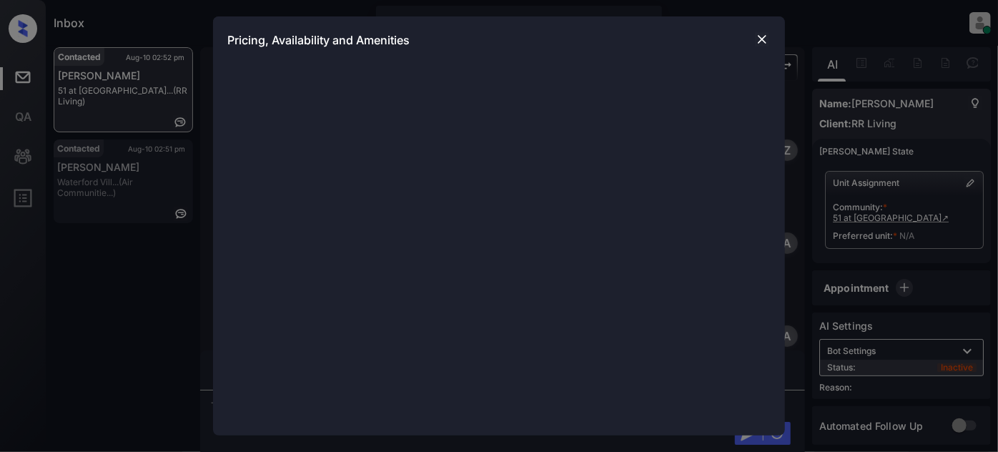
scroll to position [1316, 0]
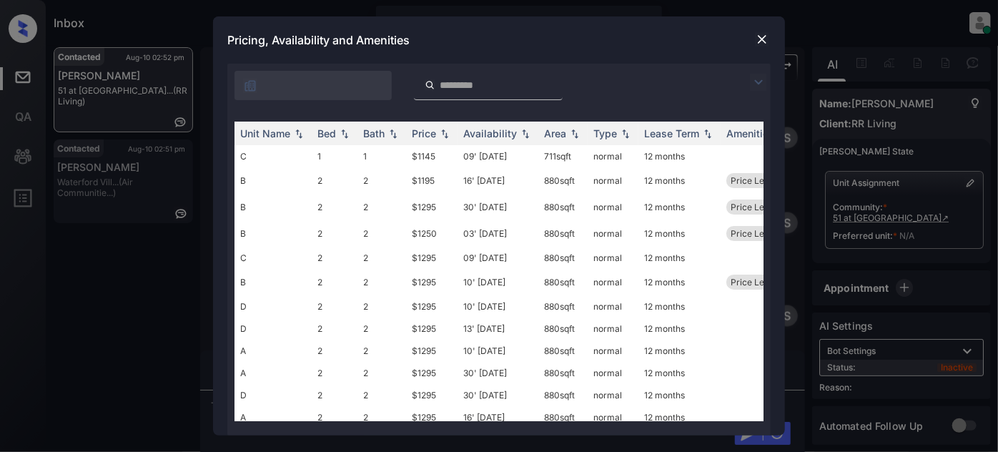
click at [754, 79] on img at bounding box center [758, 82] width 17 height 17
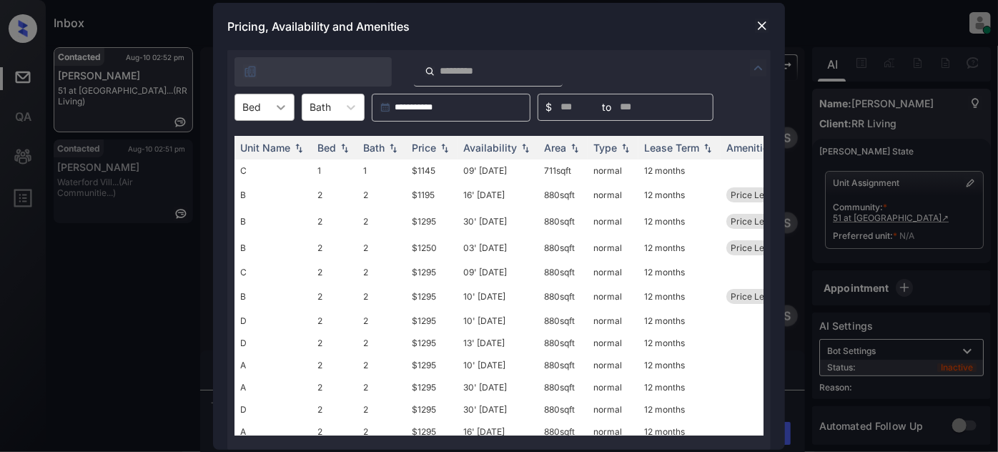
click at [293, 108] on div "Bed" at bounding box center [265, 107] width 60 height 27
click at [271, 164] on div "2" at bounding box center [265, 168] width 60 height 26
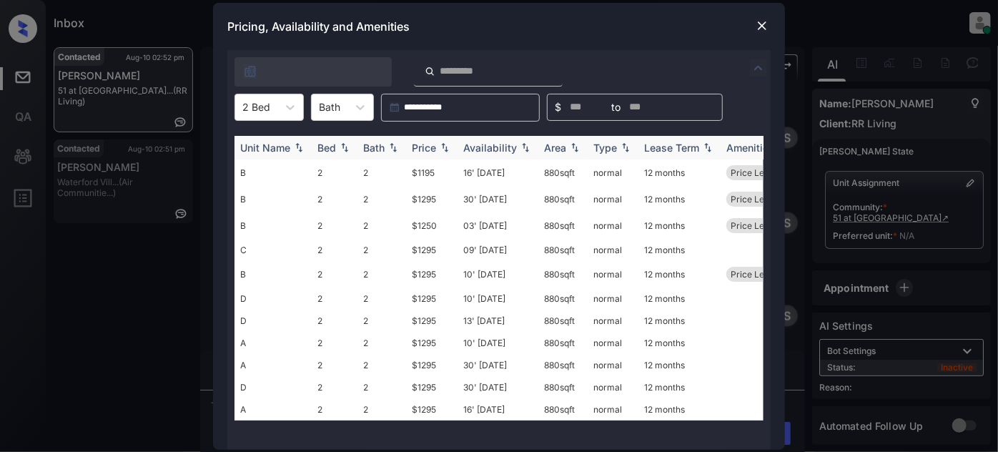
click at [444, 148] on img at bounding box center [445, 147] width 14 height 10
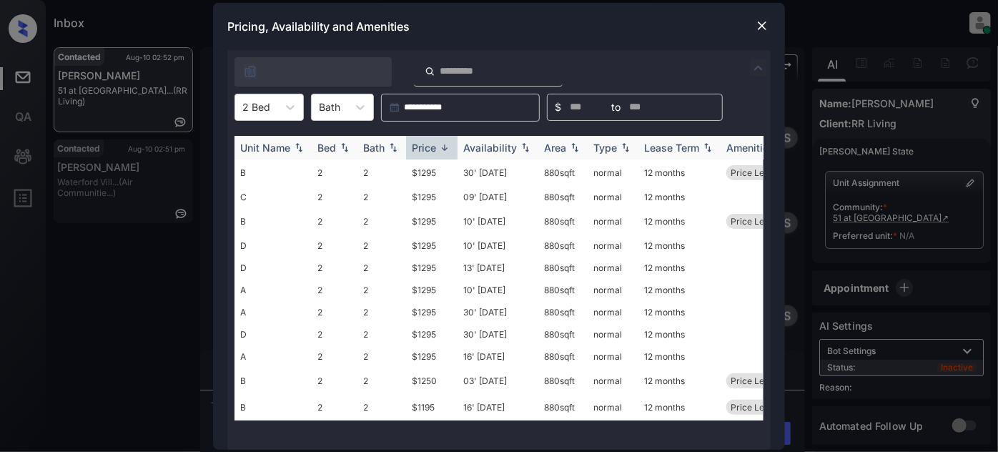
click at [443, 148] on img at bounding box center [445, 147] width 14 height 11
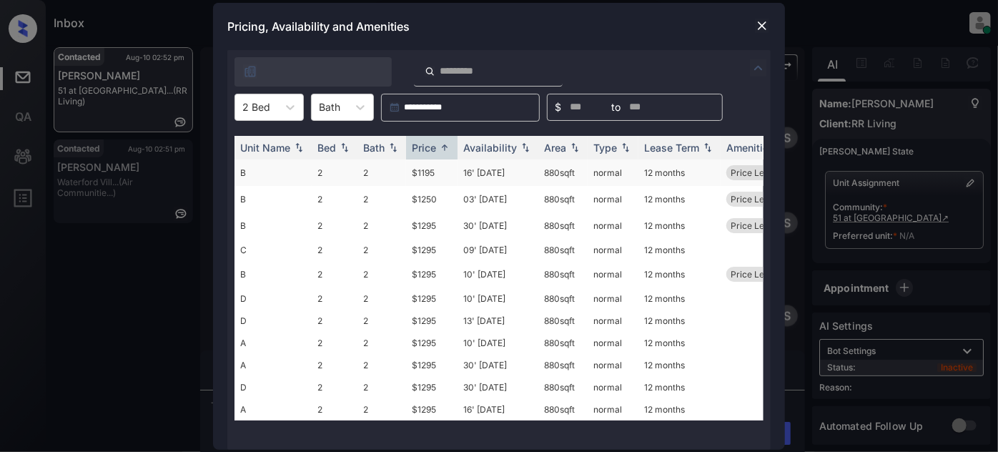
click at [499, 172] on td "16' Aug 25" at bounding box center [498, 172] width 81 height 26
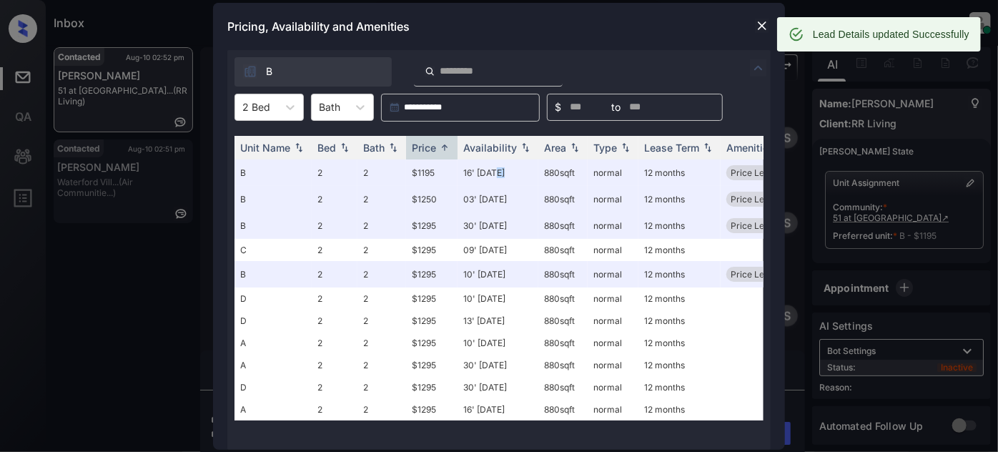
click at [761, 26] on img at bounding box center [762, 26] width 14 height 14
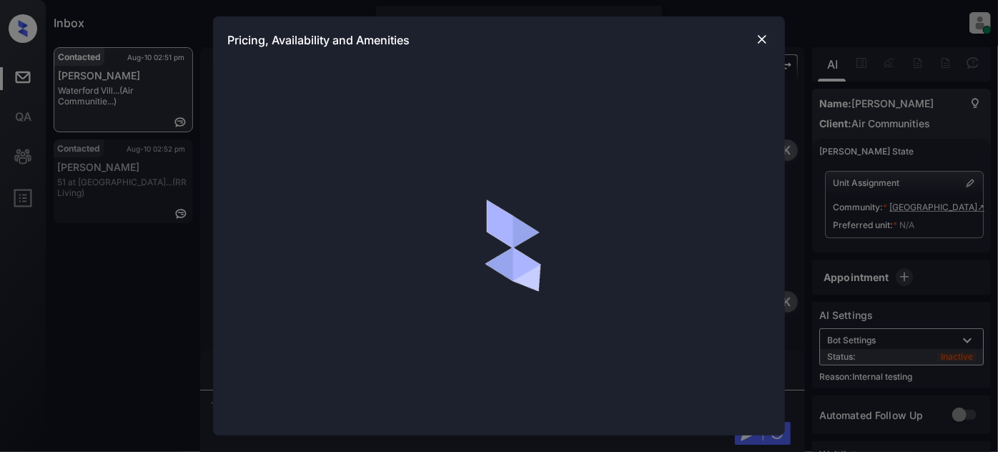
scroll to position [15270, 0]
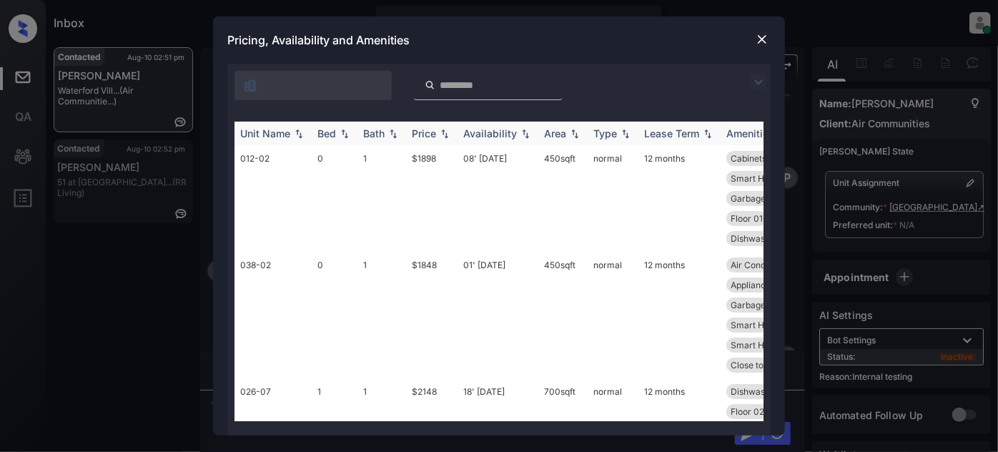
click at [756, 79] on img at bounding box center [758, 82] width 17 height 17
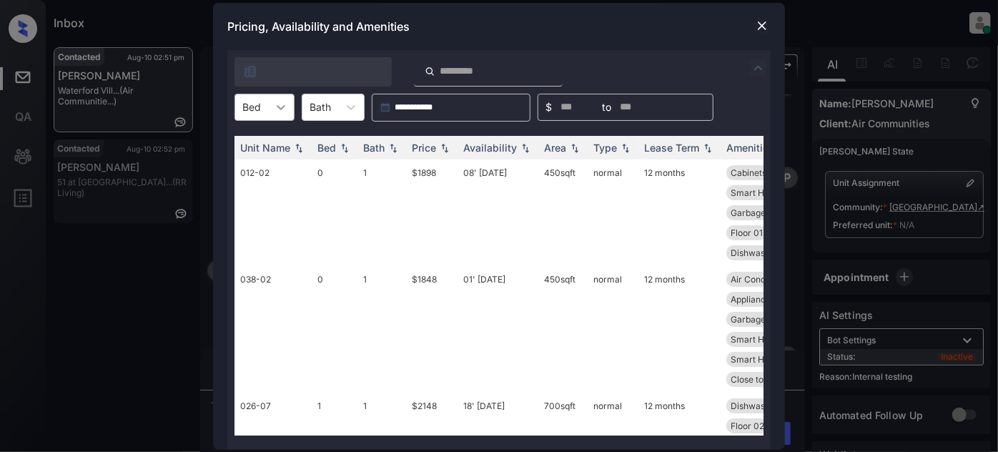
click at [280, 108] on icon at bounding box center [281, 107] width 9 height 5
click at [253, 162] on div "1" at bounding box center [265, 168] width 60 height 26
click at [439, 150] on img at bounding box center [445, 147] width 14 height 10
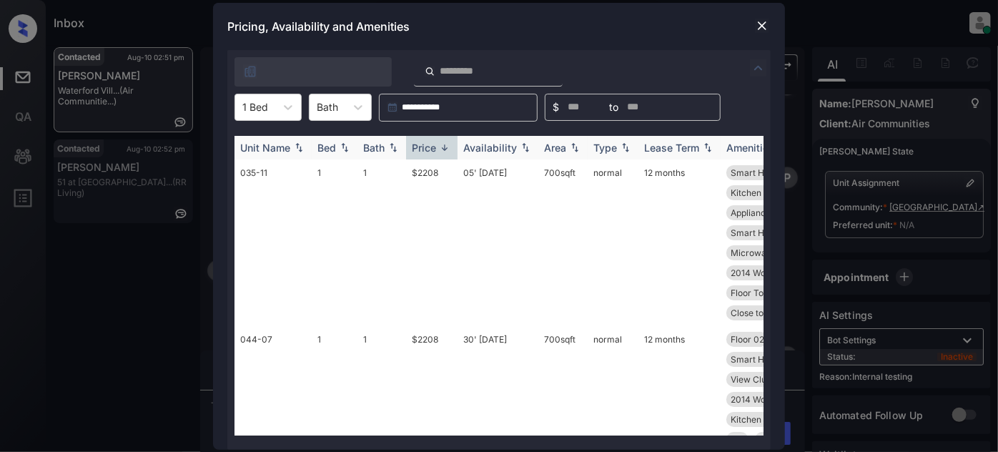
click at [439, 150] on img at bounding box center [445, 147] width 14 height 11
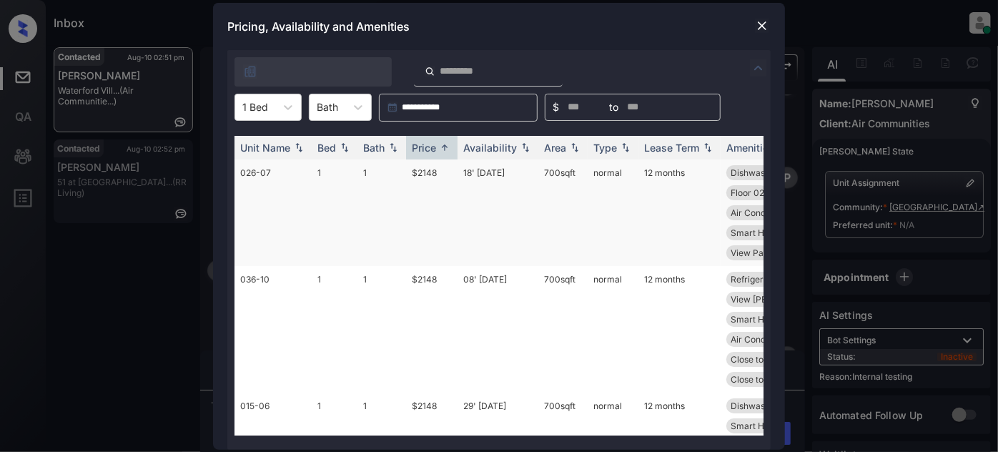
click at [491, 174] on td "18' [DATE]" at bounding box center [498, 212] width 81 height 107
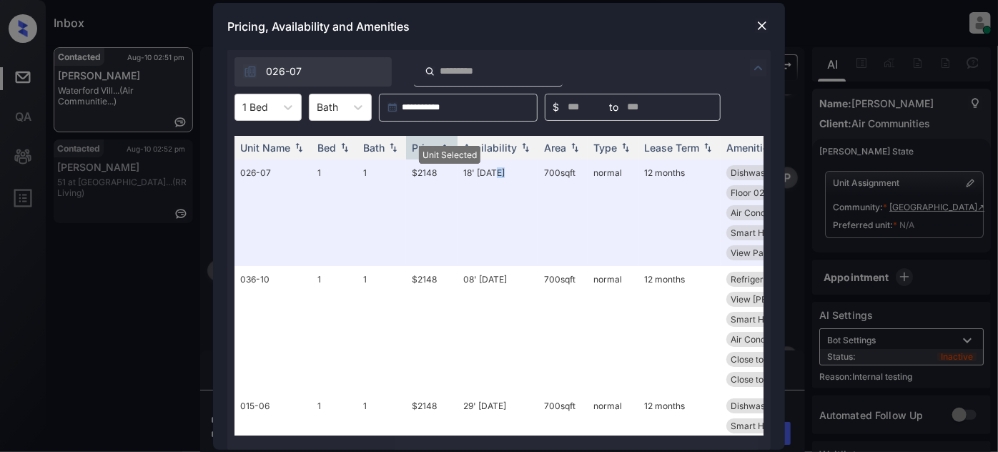
click at [761, 25] on img at bounding box center [762, 26] width 14 height 14
